Goal: Check status: Check status

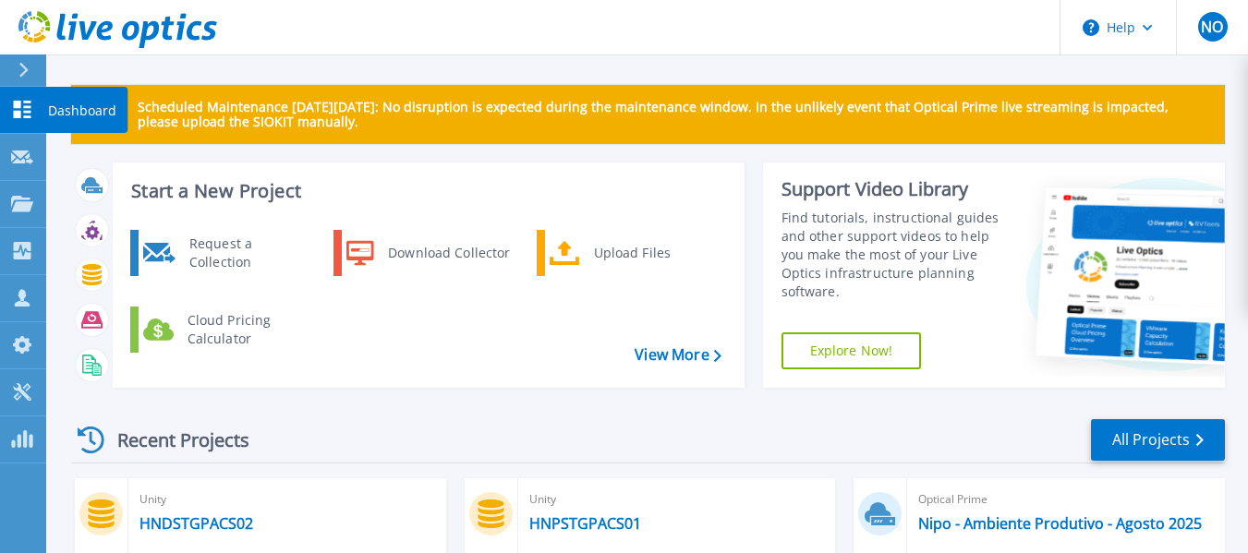
click at [20, 106] on icon at bounding box center [23, 110] width 18 height 18
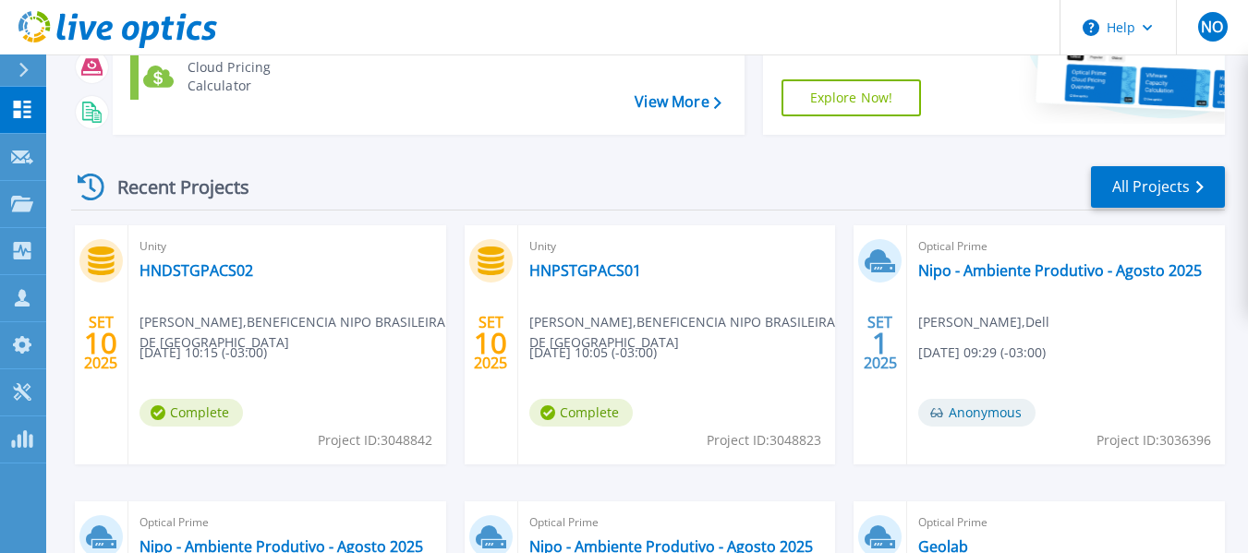
scroll to position [369, 0]
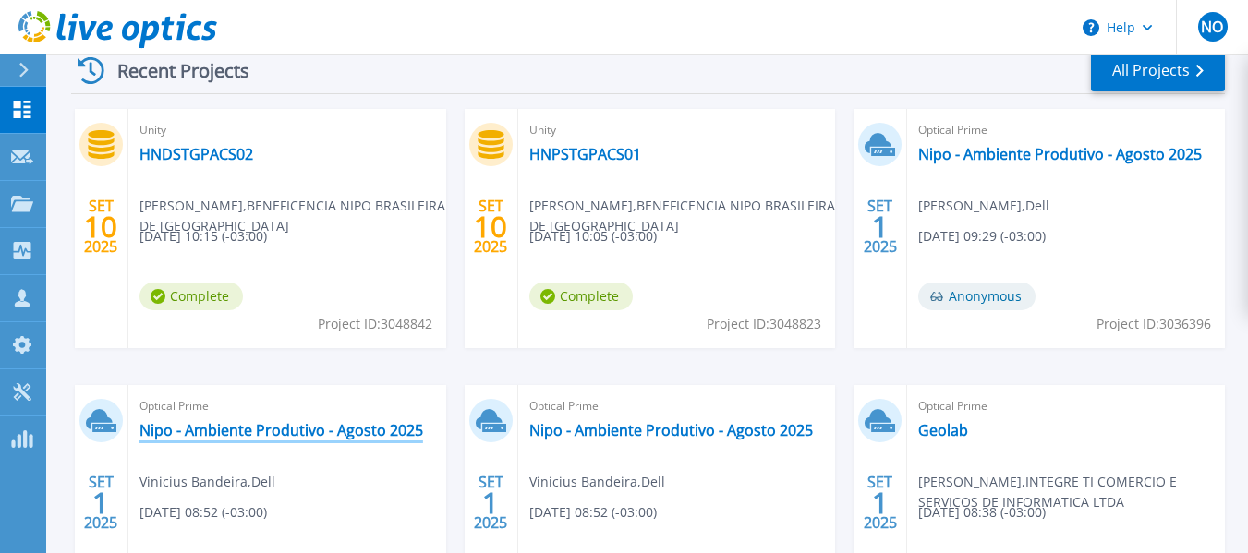
click at [265, 436] on link "Nipo - Ambiente Produtivo - Agosto 2025" at bounding box center [281, 430] width 284 height 18
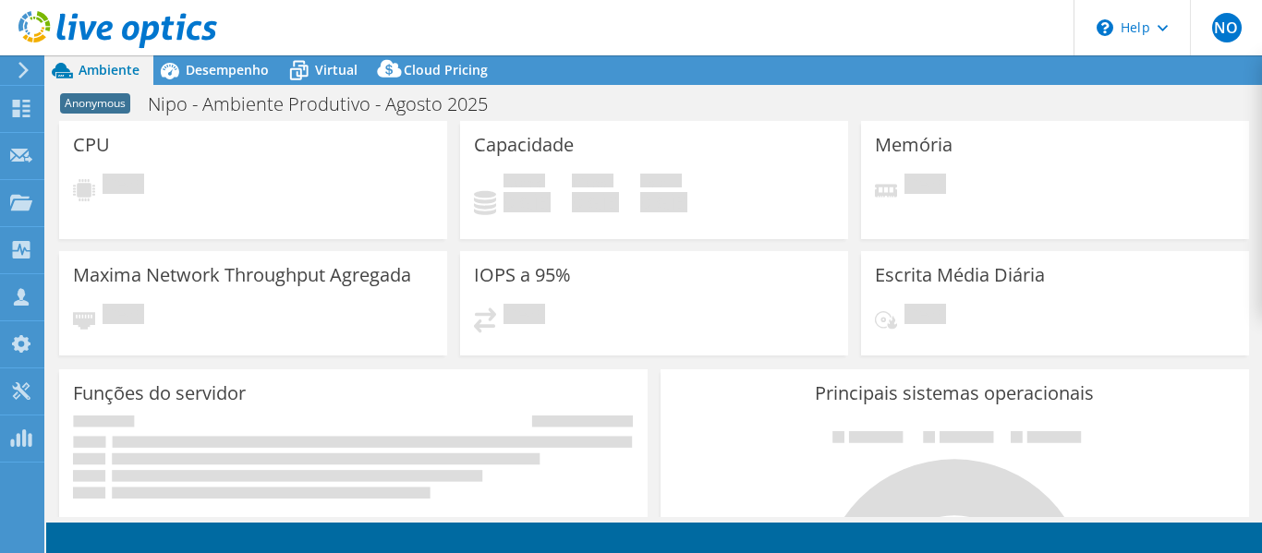
select select "USD"
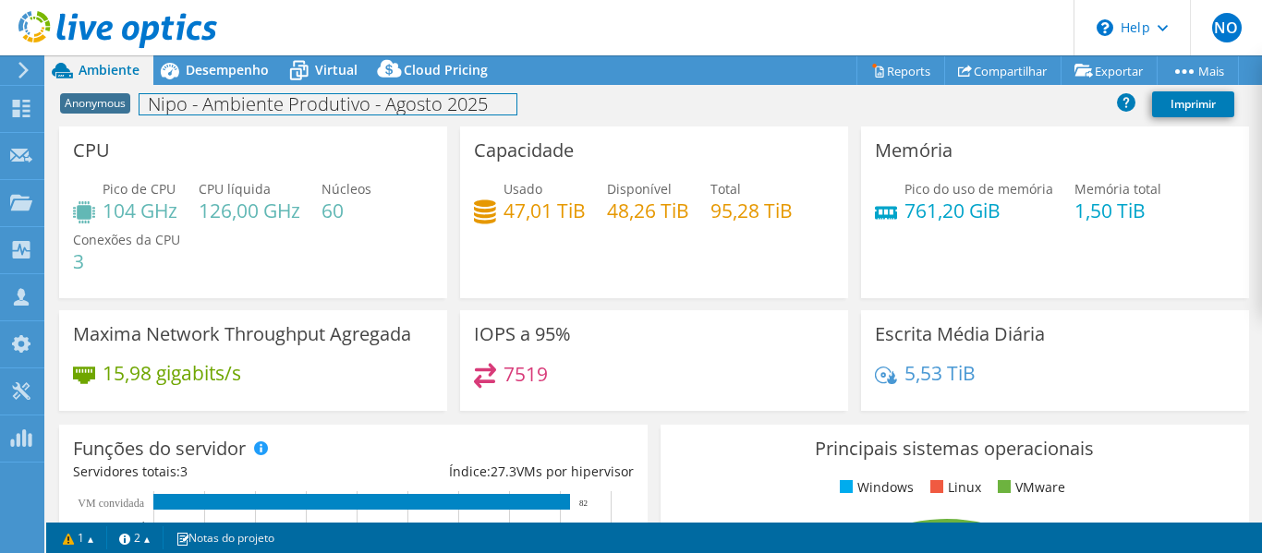
click at [200, 94] on h1 "Nipo - Ambiente Produtivo - Agosto 2025" at bounding box center [327, 104] width 377 height 20
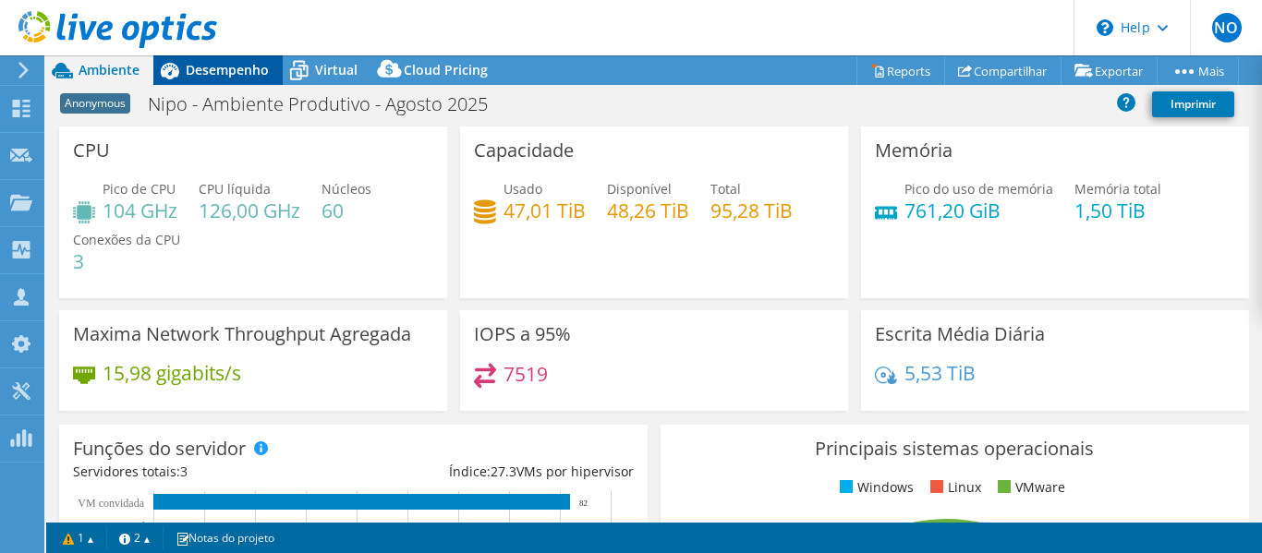
click at [210, 79] on div "Desempenho" at bounding box center [217, 70] width 129 height 30
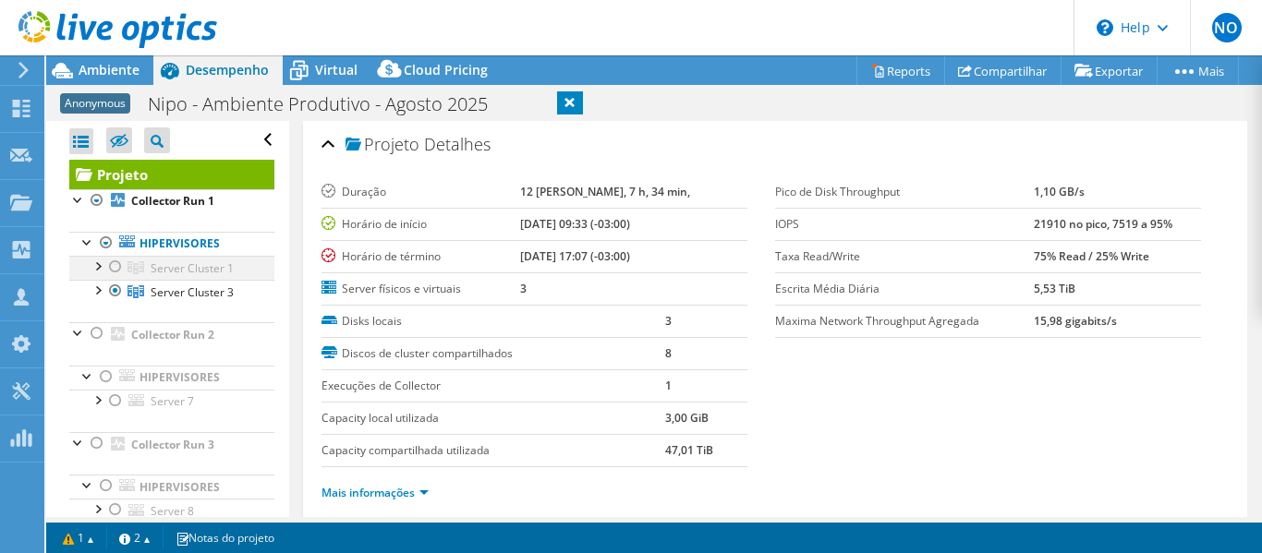
click at [112, 272] on div at bounding box center [115, 267] width 18 height 22
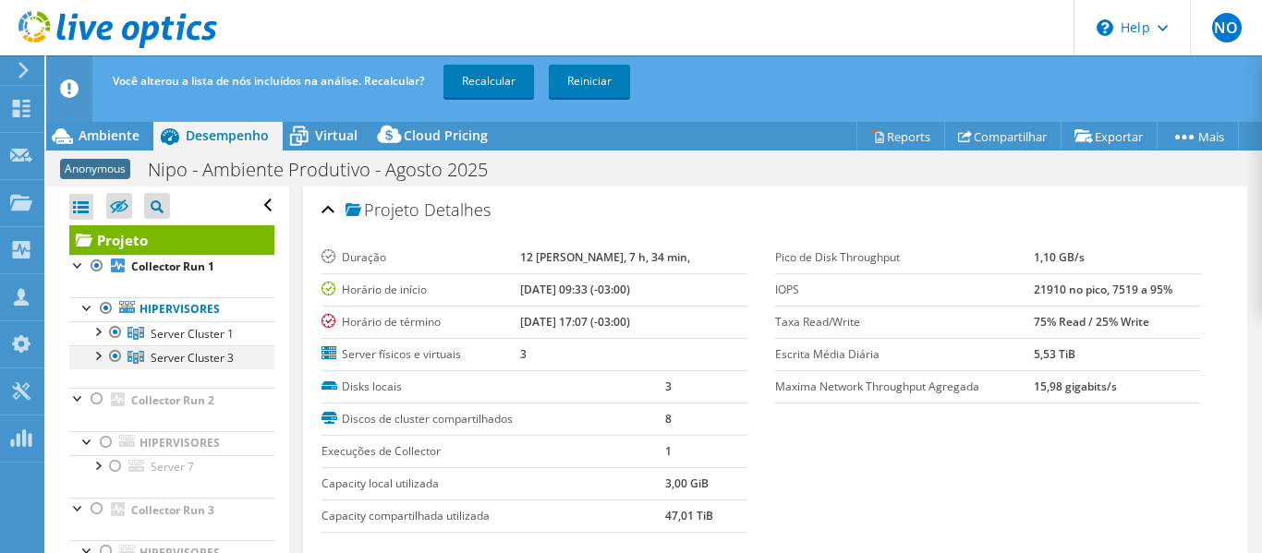
click at [112, 362] on div at bounding box center [115, 356] width 18 height 22
click at [122, 349] on div at bounding box center [115, 356] width 18 height 22
click at [475, 91] on link "Recalcular" at bounding box center [488, 81] width 91 height 33
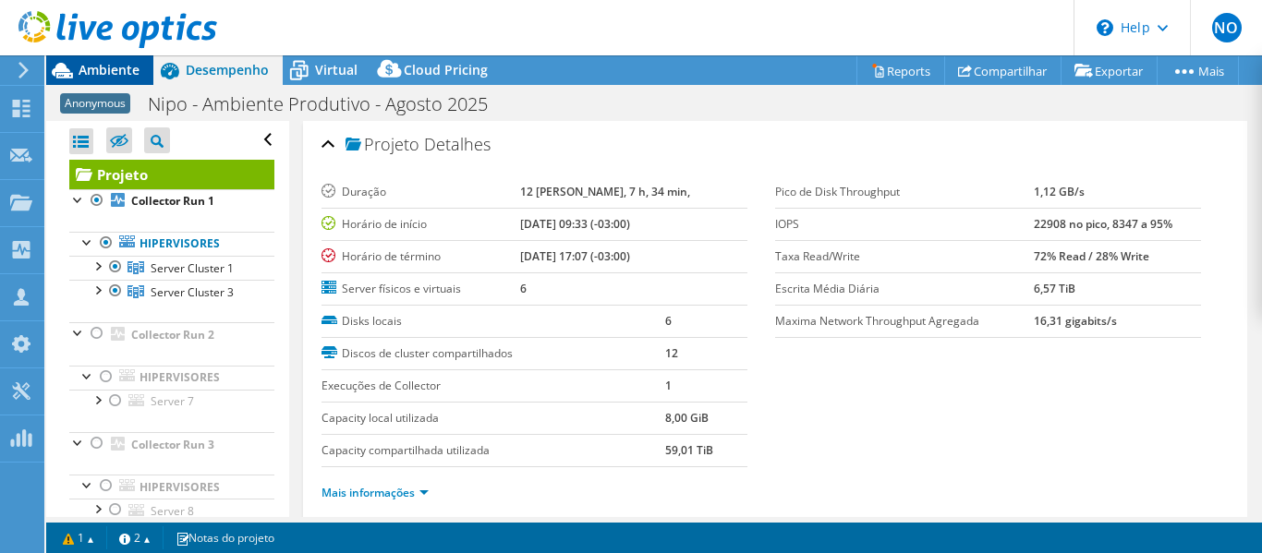
click at [94, 72] on span "Ambiente" at bounding box center [109, 70] width 61 height 18
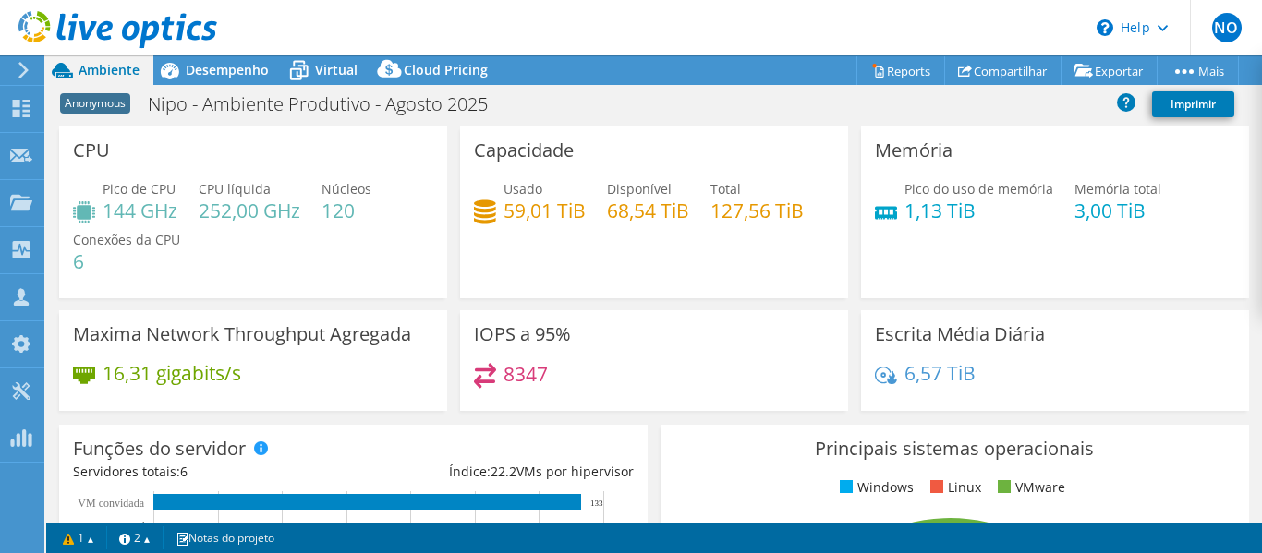
click at [514, 216] on h4 "59,01 TiB" at bounding box center [544, 210] width 82 height 20
copy h4 "59,01"
